Goal: Information Seeking & Learning: Learn about a topic

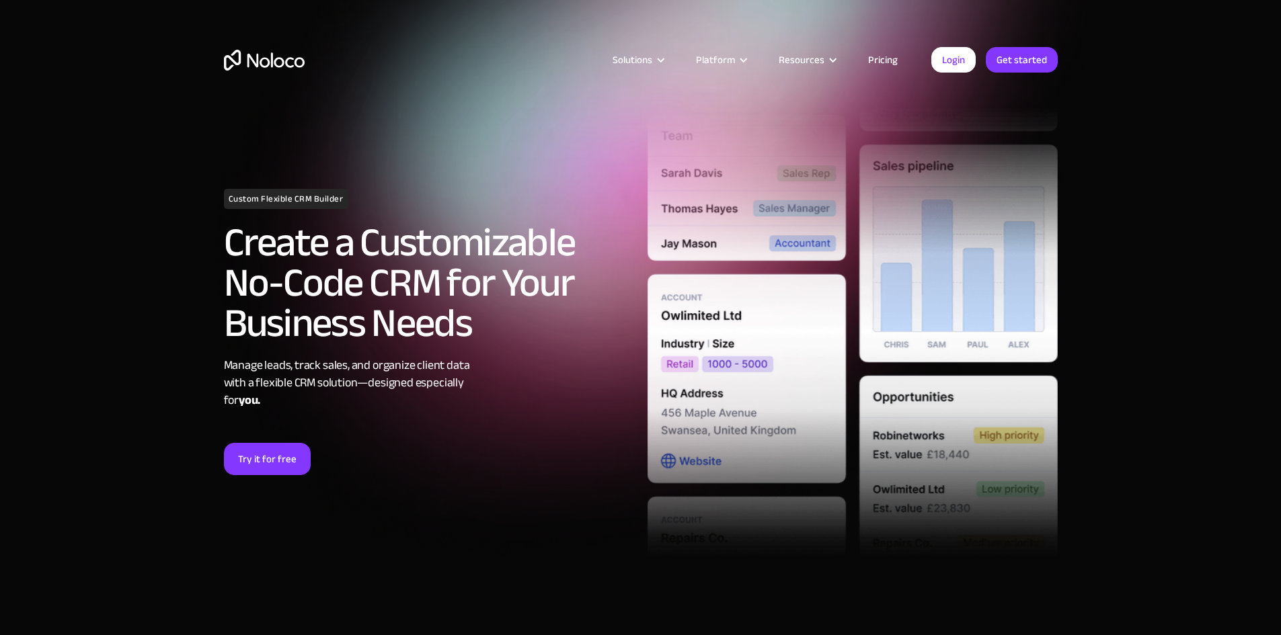
click at [871, 54] on link "Pricing" at bounding box center [882, 59] width 63 height 17
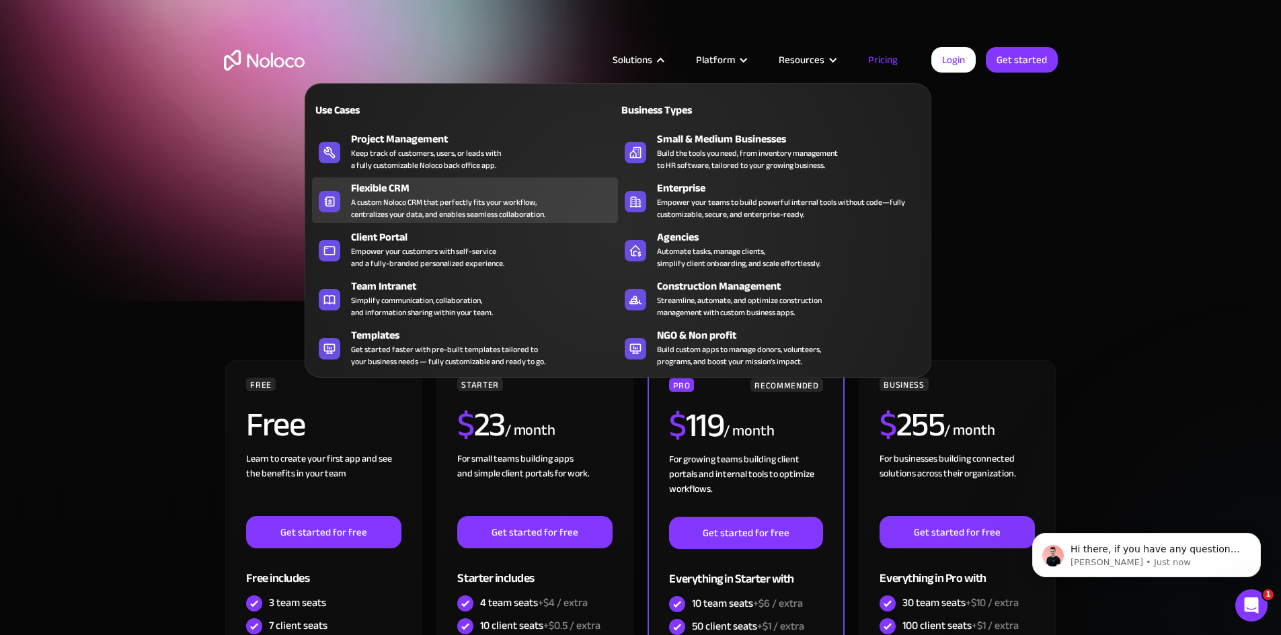
click at [436, 209] on div "A custom Noloco CRM that perfectly fits your workflow, centralizes your data, a…" at bounding box center [448, 208] width 194 height 24
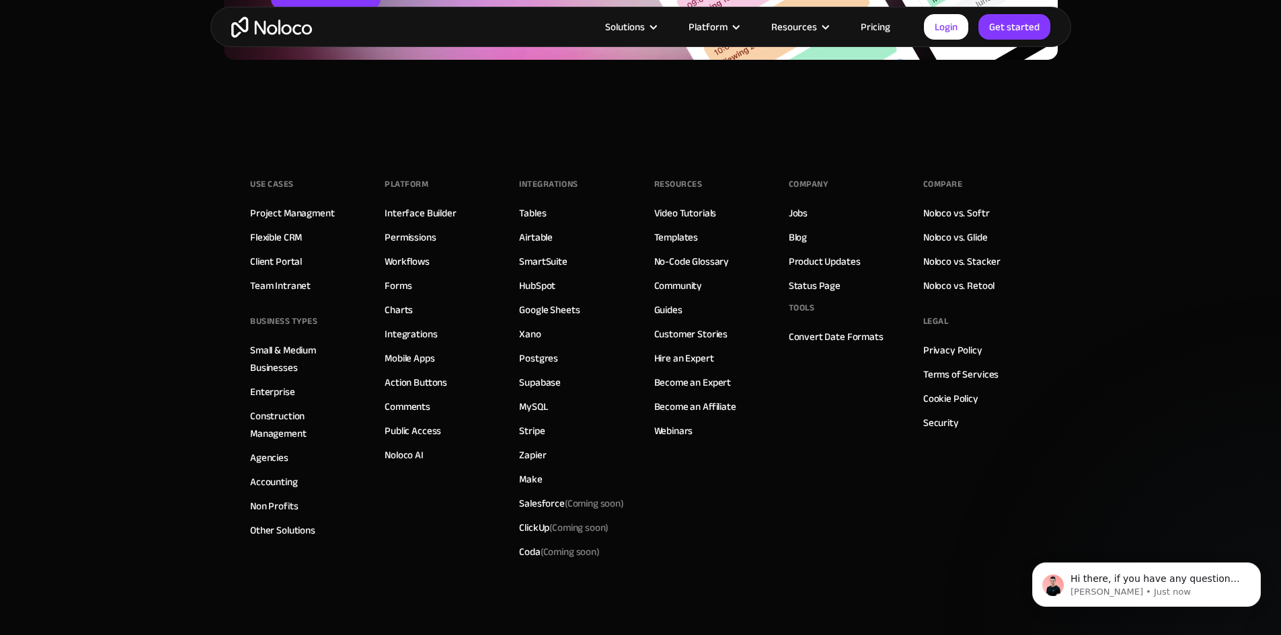
scroll to position [5647, 0]
